Goal: Task Accomplishment & Management: Manage account settings

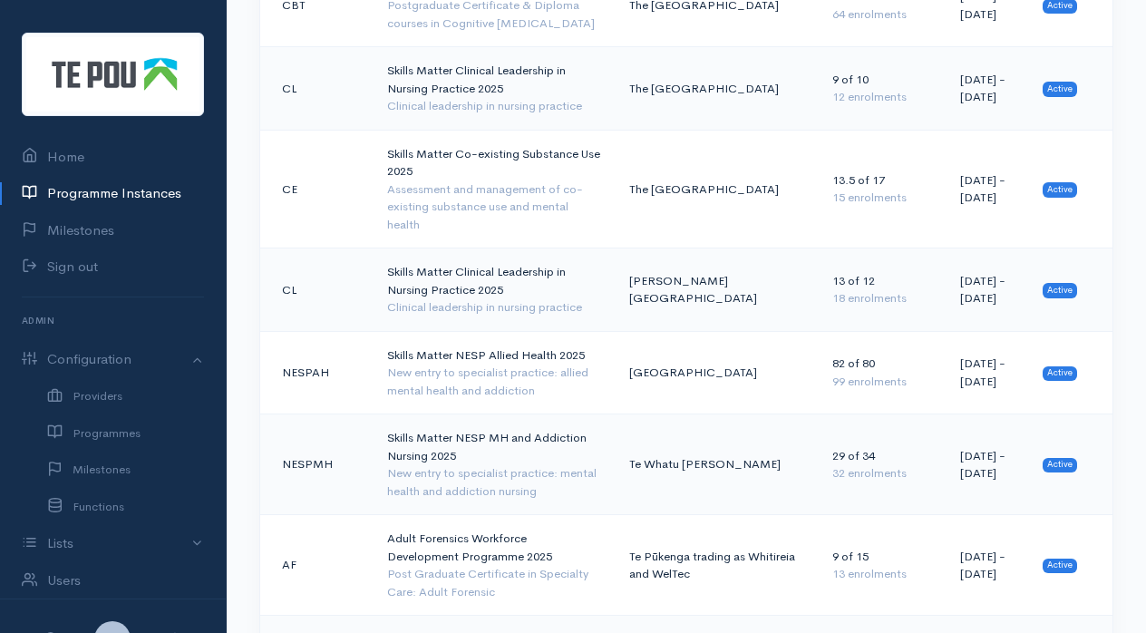
scroll to position [2270, 0]
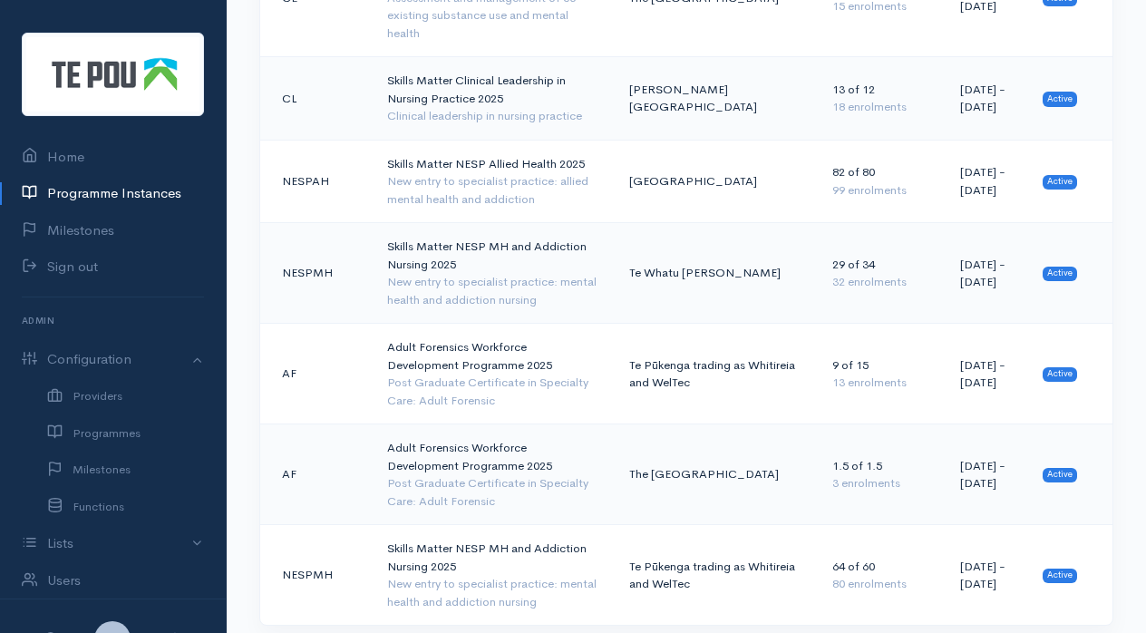
click at [447, 525] on td "Skills Matter NESP MH and Addiction Nursing 2025 New entry to specialist practi…" at bounding box center [494, 575] width 242 height 101
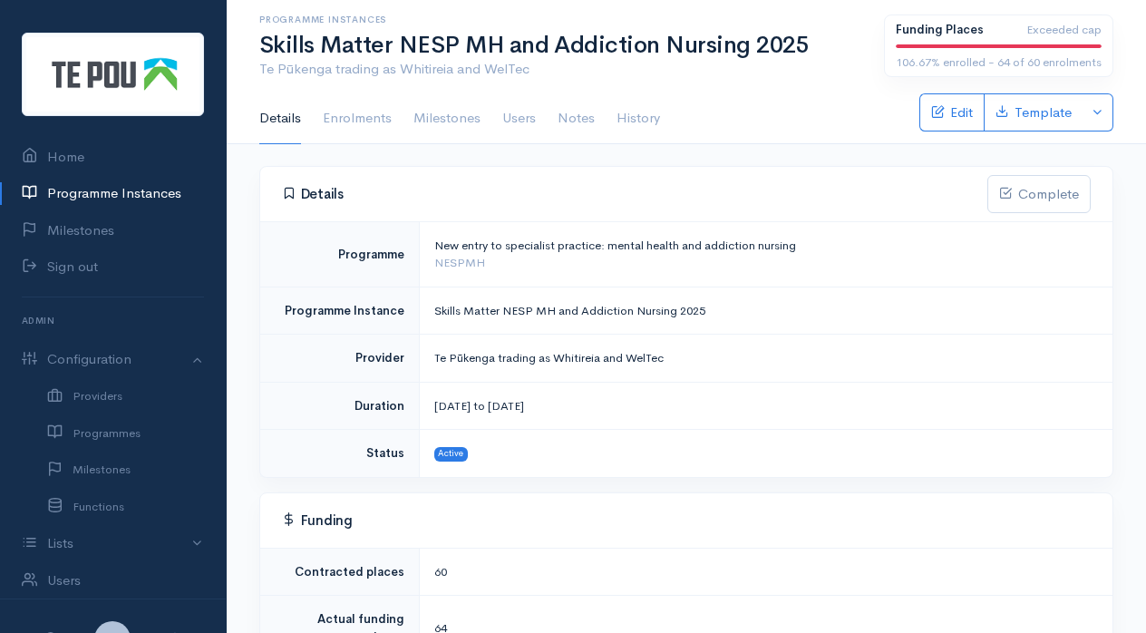
click at [373, 127] on link "Enrolments" at bounding box center [357, 118] width 69 height 51
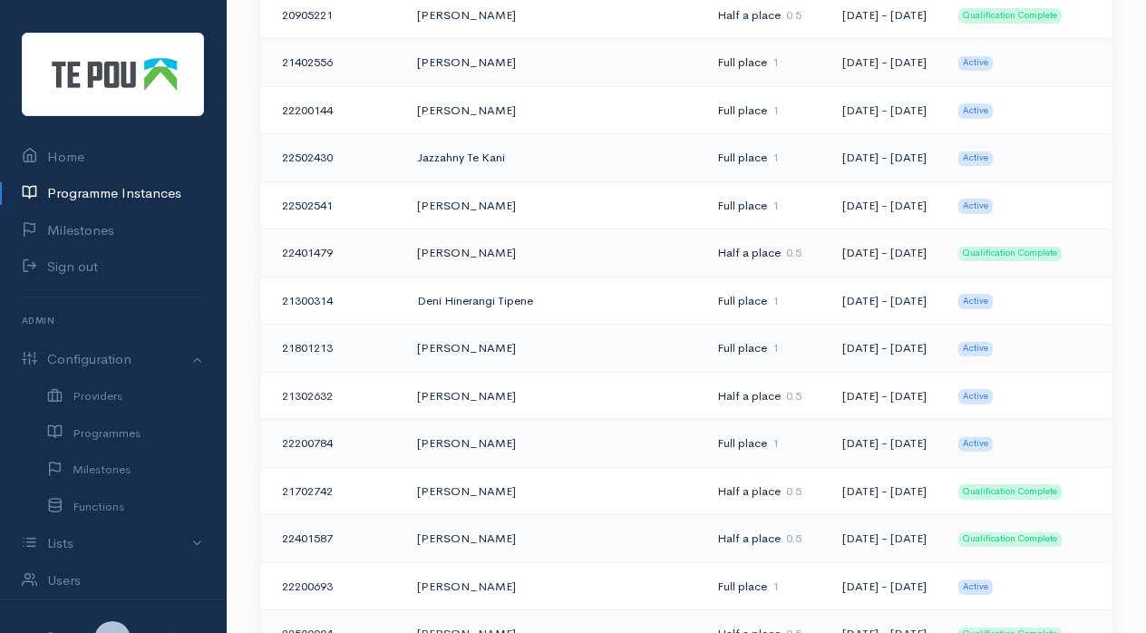
scroll to position [3554, 0]
